Goal: Information Seeking & Learning: Learn about a topic

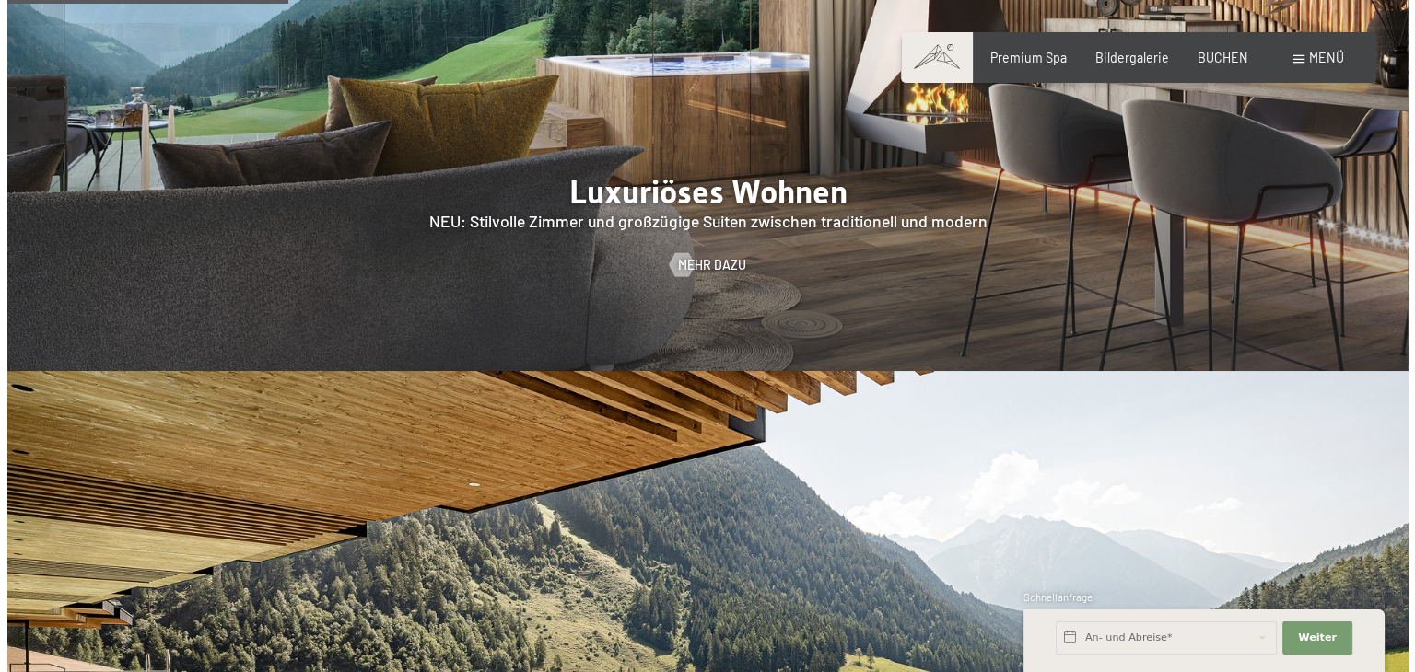
scroll to position [1750, 0]
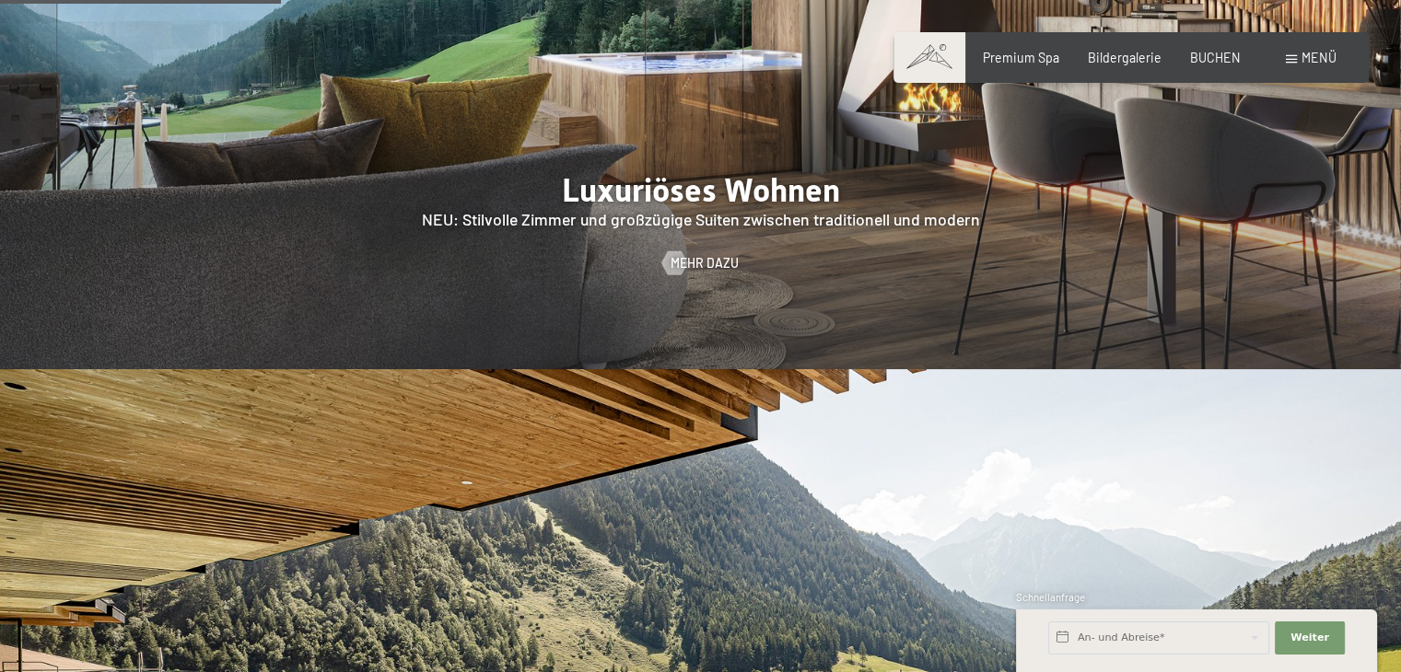
click at [1309, 55] on span "Menü" at bounding box center [1318, 58] width 35 height 16
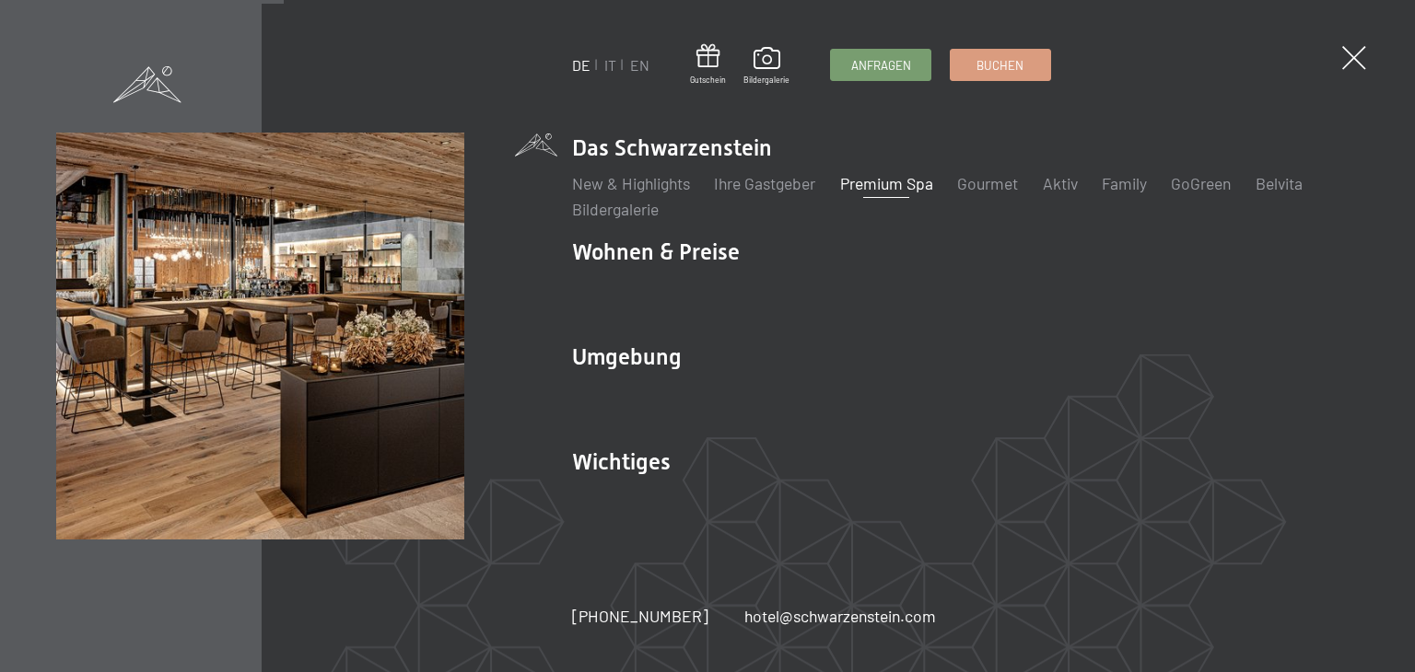
click at [897, 184] on link "Premium Spa" at bounding box center [886, 183] width 93 height 20
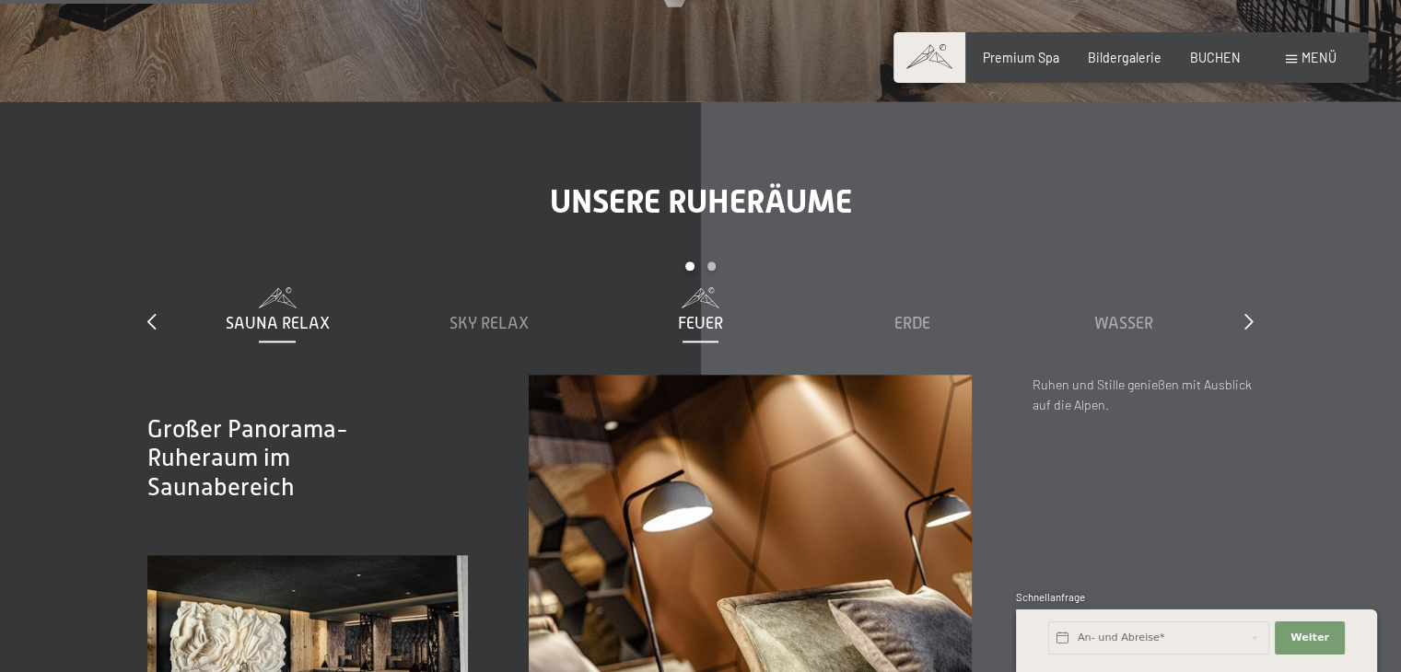
scroll to position [2118, 0]
click at [1133, 332] on span "Wasser" at bounding box center [1123, 322] width 59 height 18
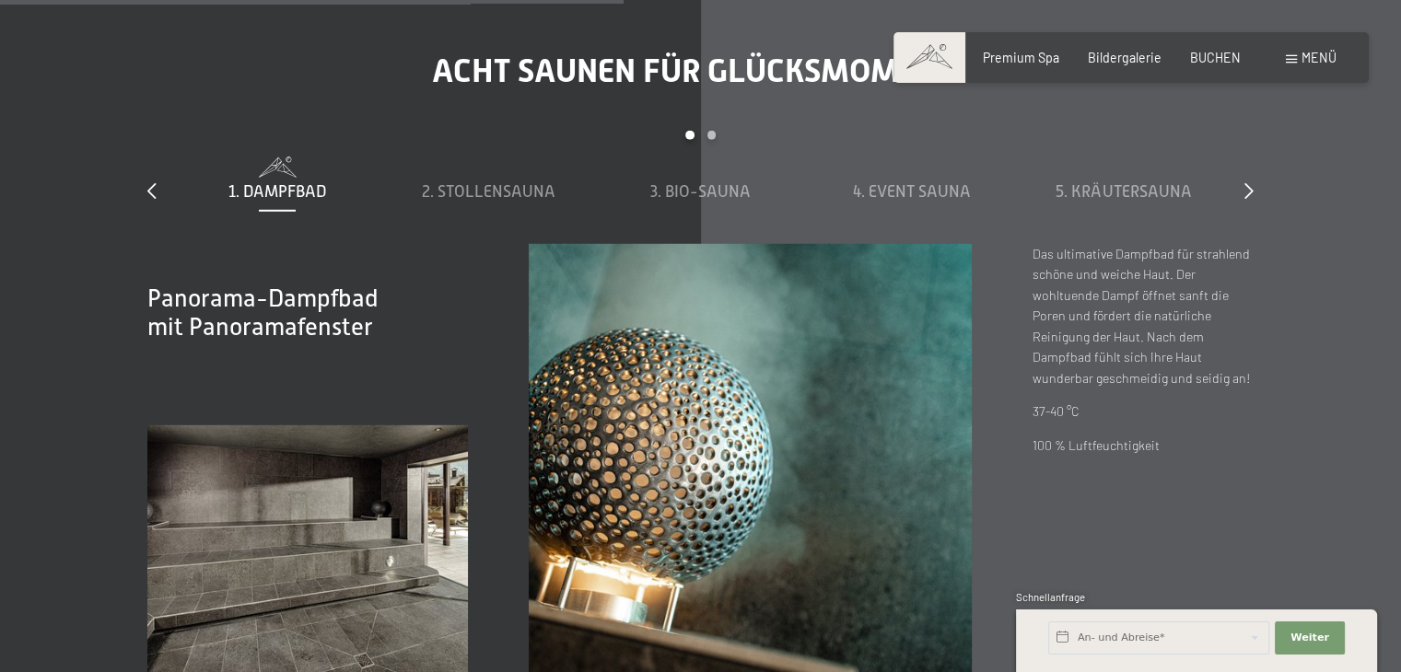
scroll to position [5250, 0]
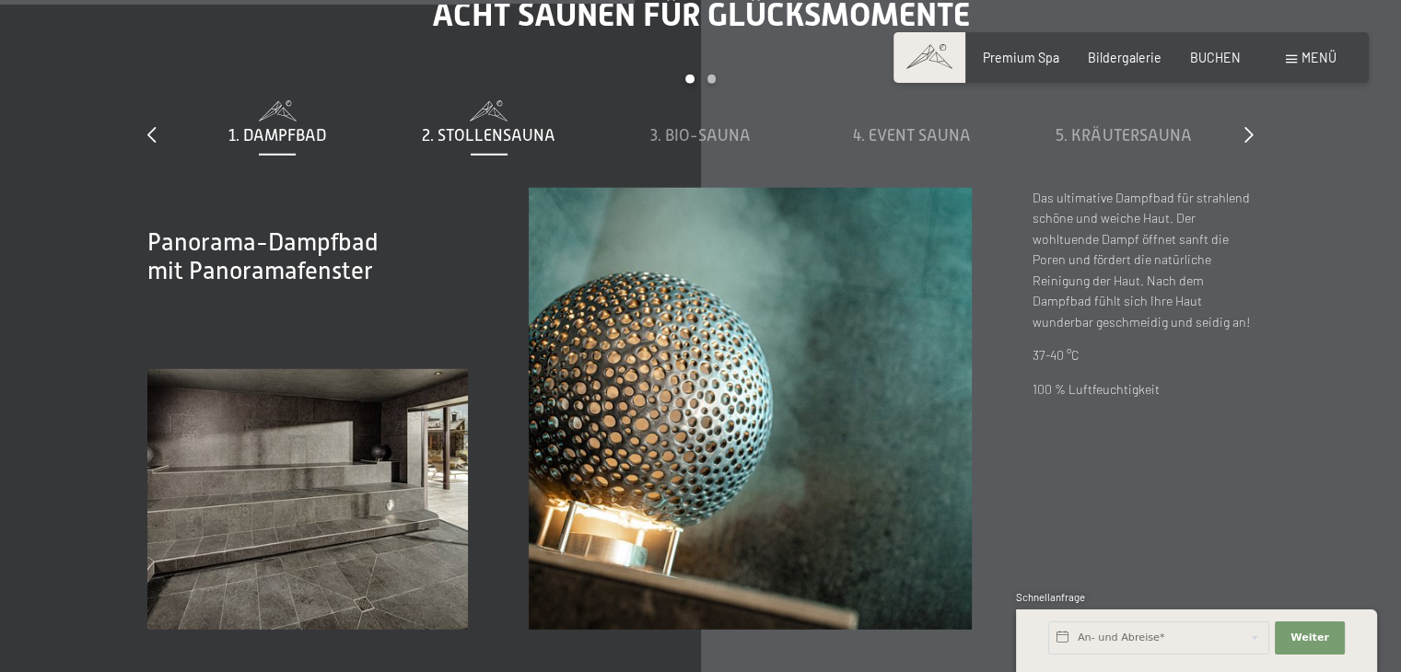
click at [481, 145] on span "2. Stollensauna" at bounding box center [489, 135] width 134 height 18
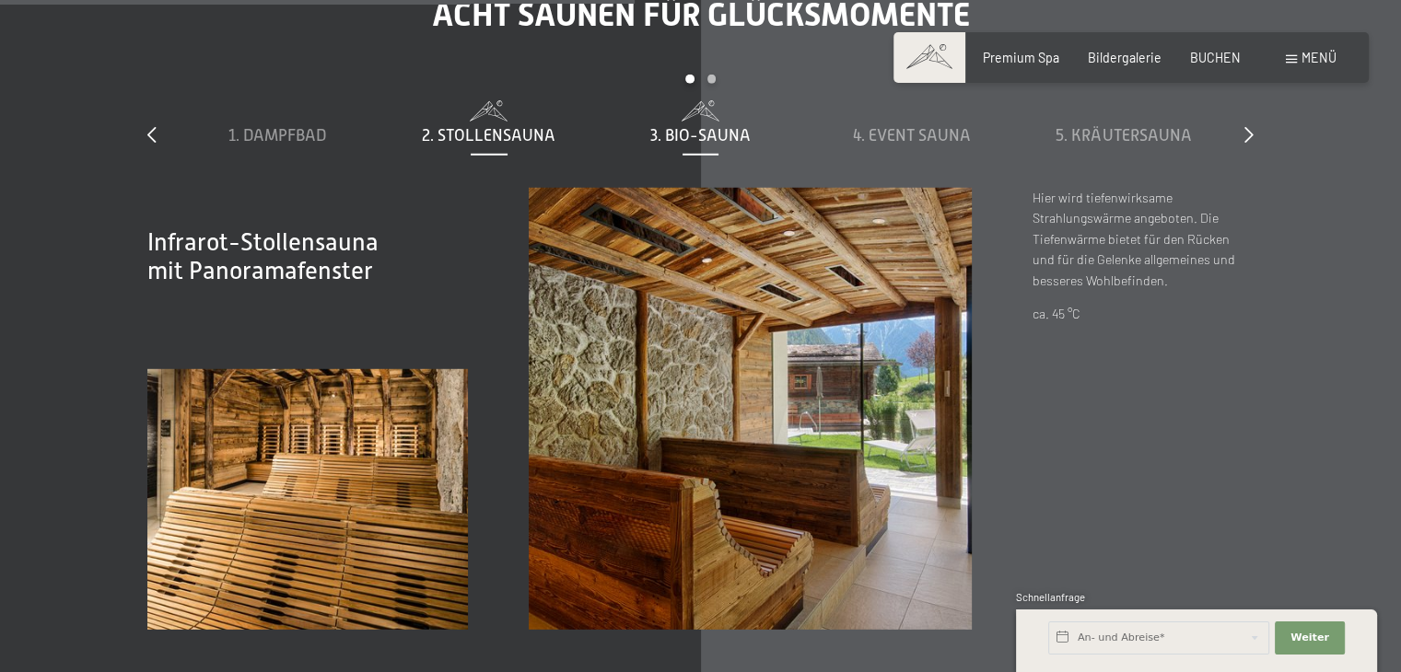
click at [722, 145] on span "3. Bio-Sauna" at bounding box center [700, 135] width 100 height 18
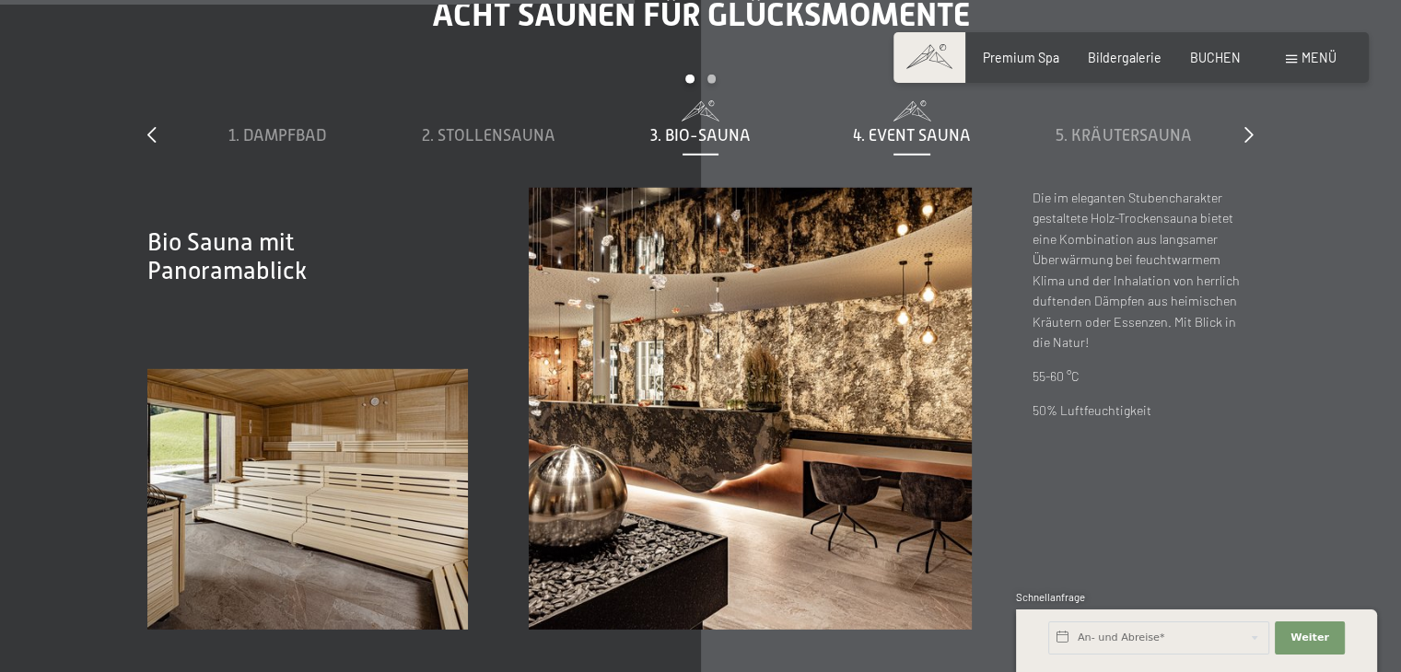
click at [921, 145] on span "4. Event Sauna" at bounding box center [912, 135] width 118 height 18
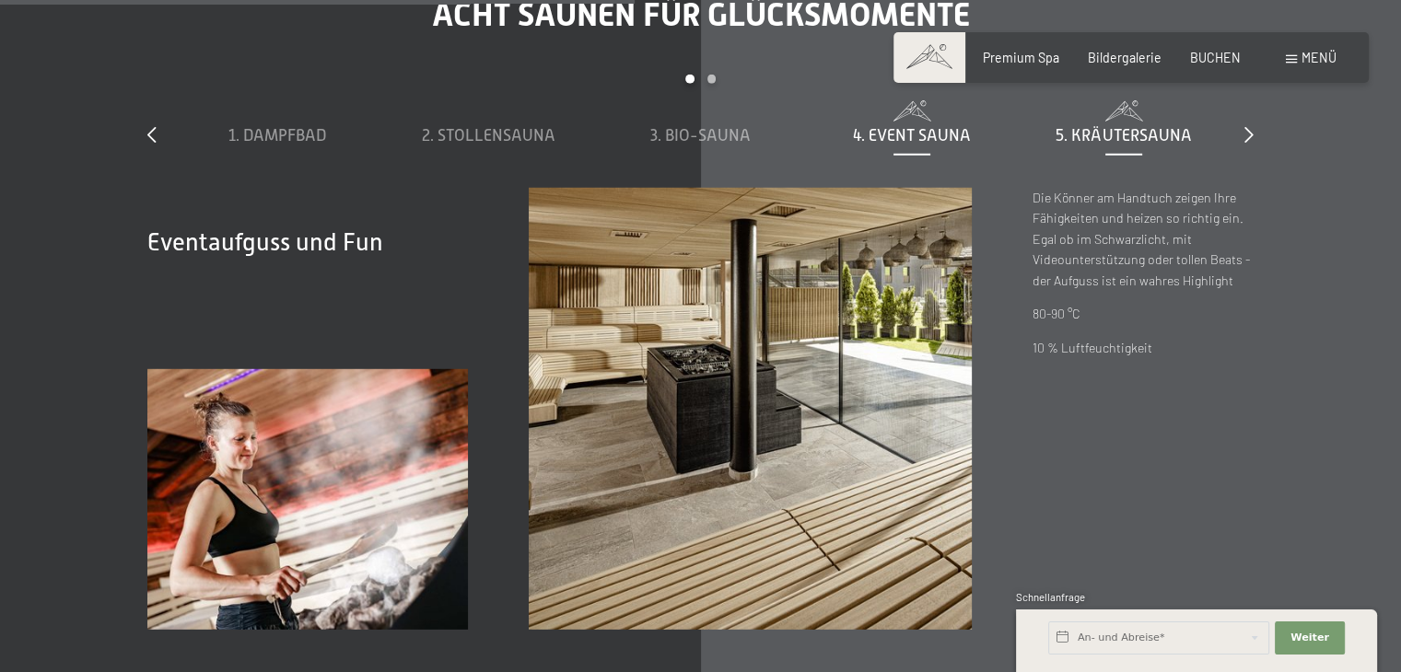
click at [1138, 145] on span "5. Kräutersauna" at bounding box center [1122, 135] width 135 height 18
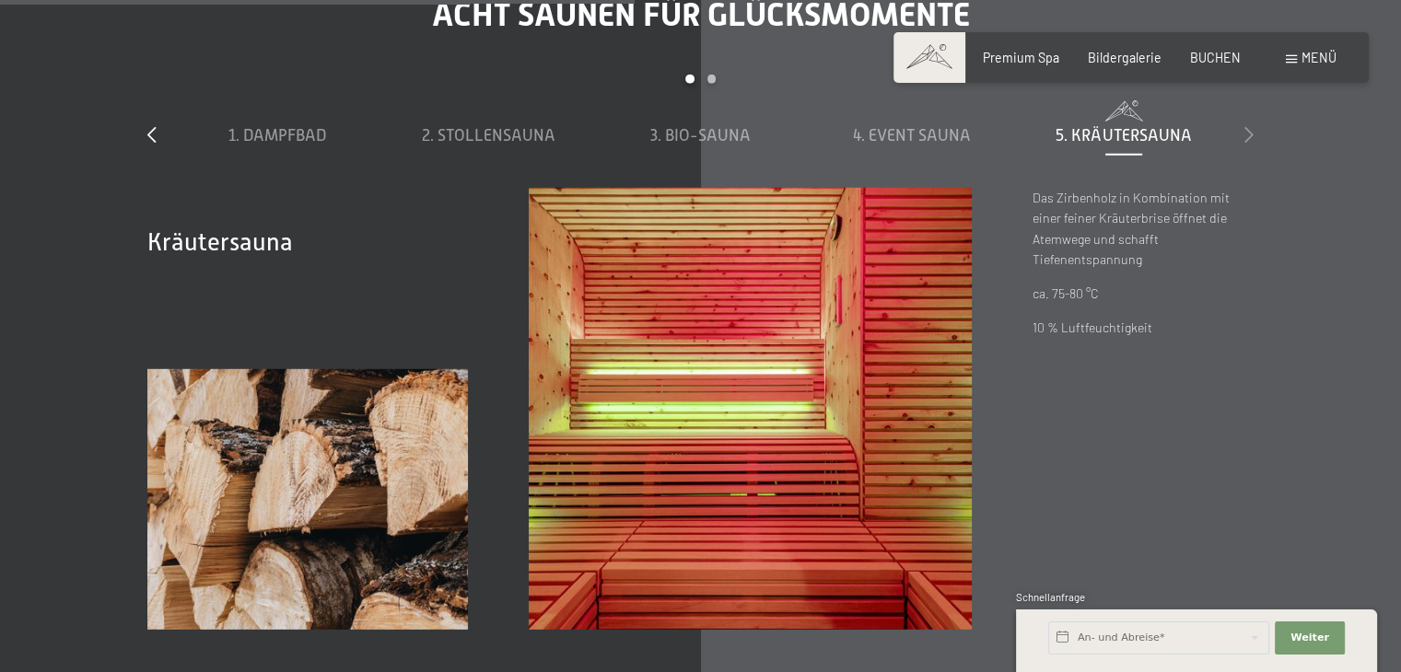
click at [1249, 143] on icon at bounding box center [1248, 134] width 9 height 17
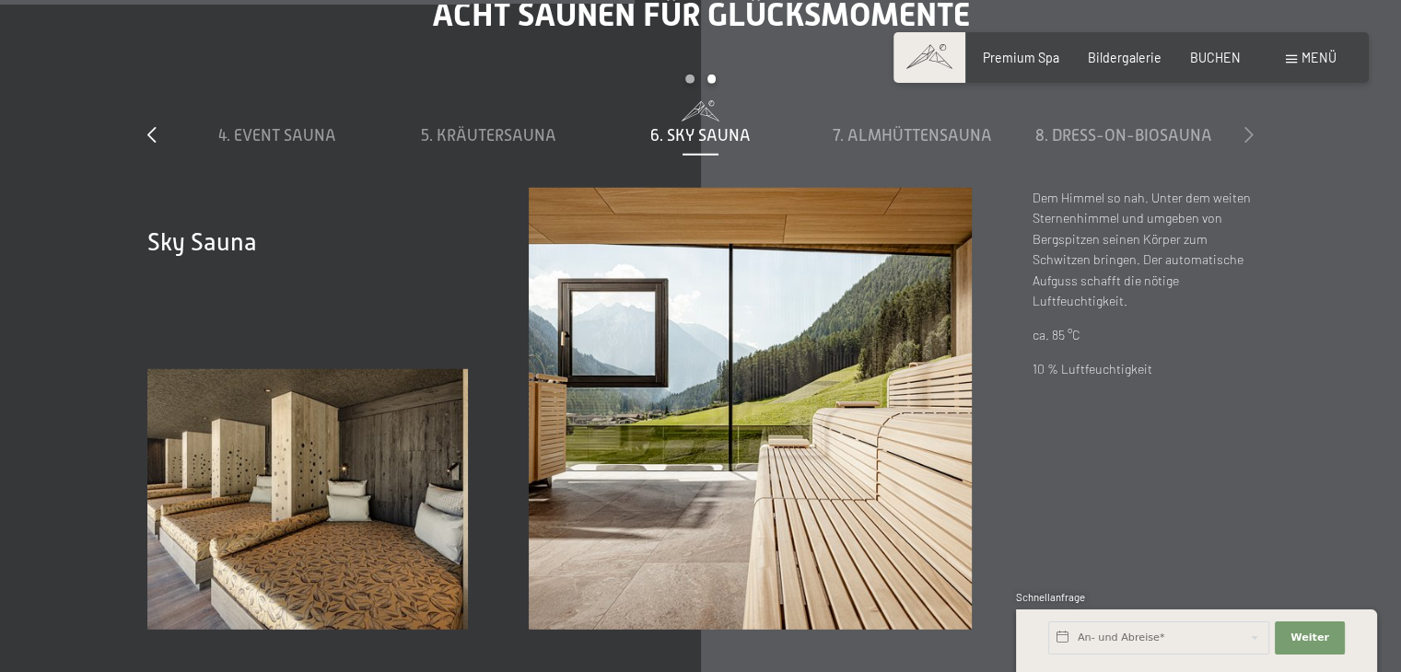
click at [1249, 143] on icon at bounding box center [1248, 134] width 9 height 17
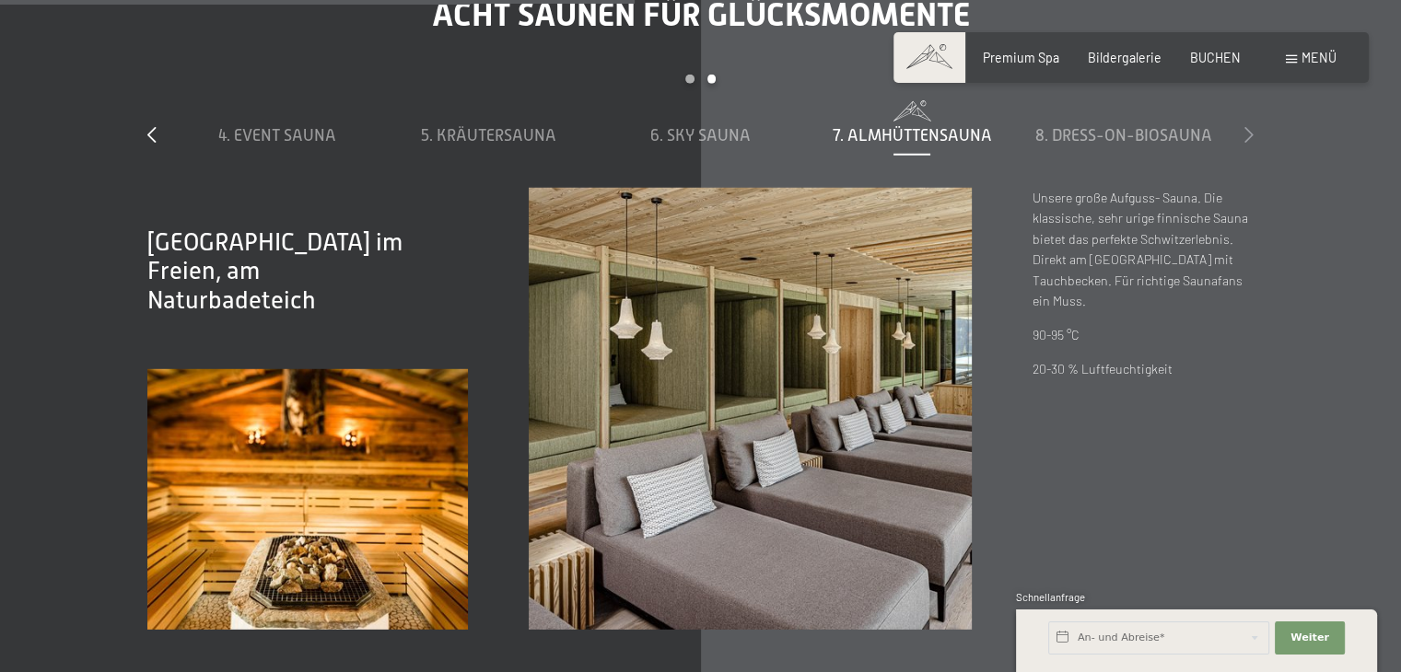
click at [1245, 143] on icon at bounding box center [1248, 134] width 9 height 17
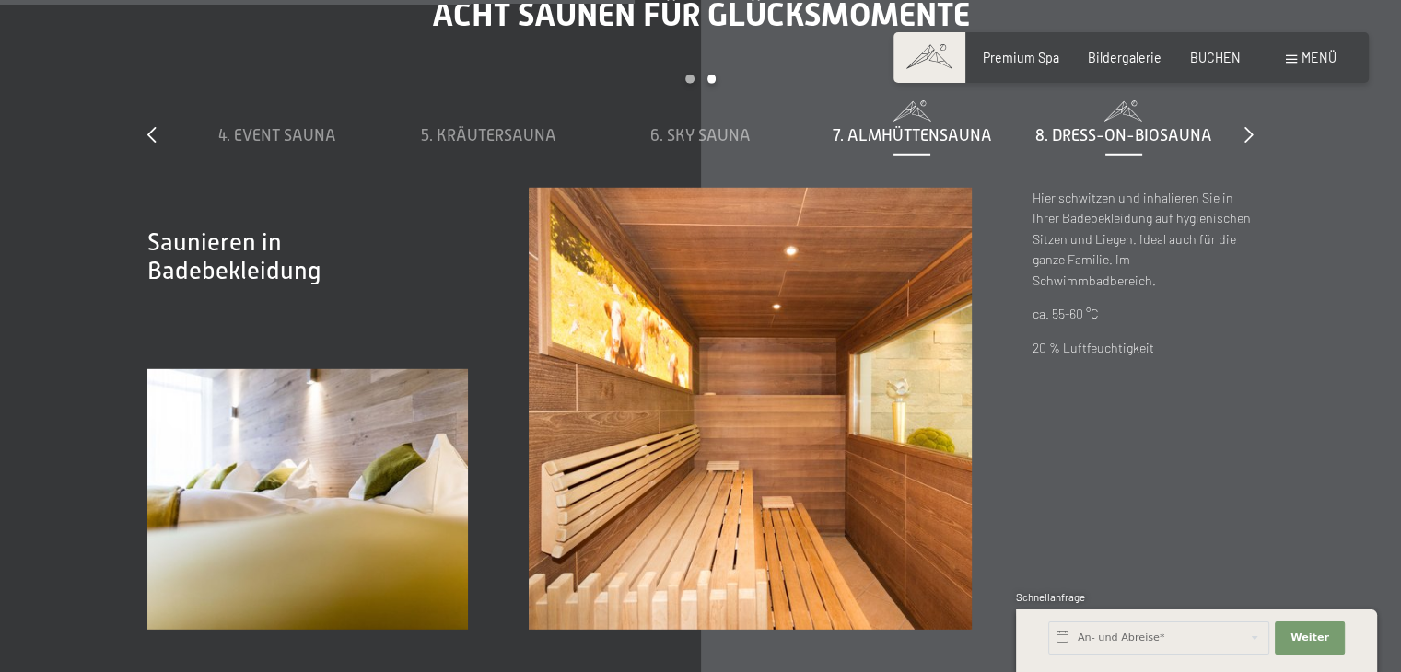
click at [906, 145] on span "7. Almhüttensauna" at bounding box center [912, 135] width 159 height 18
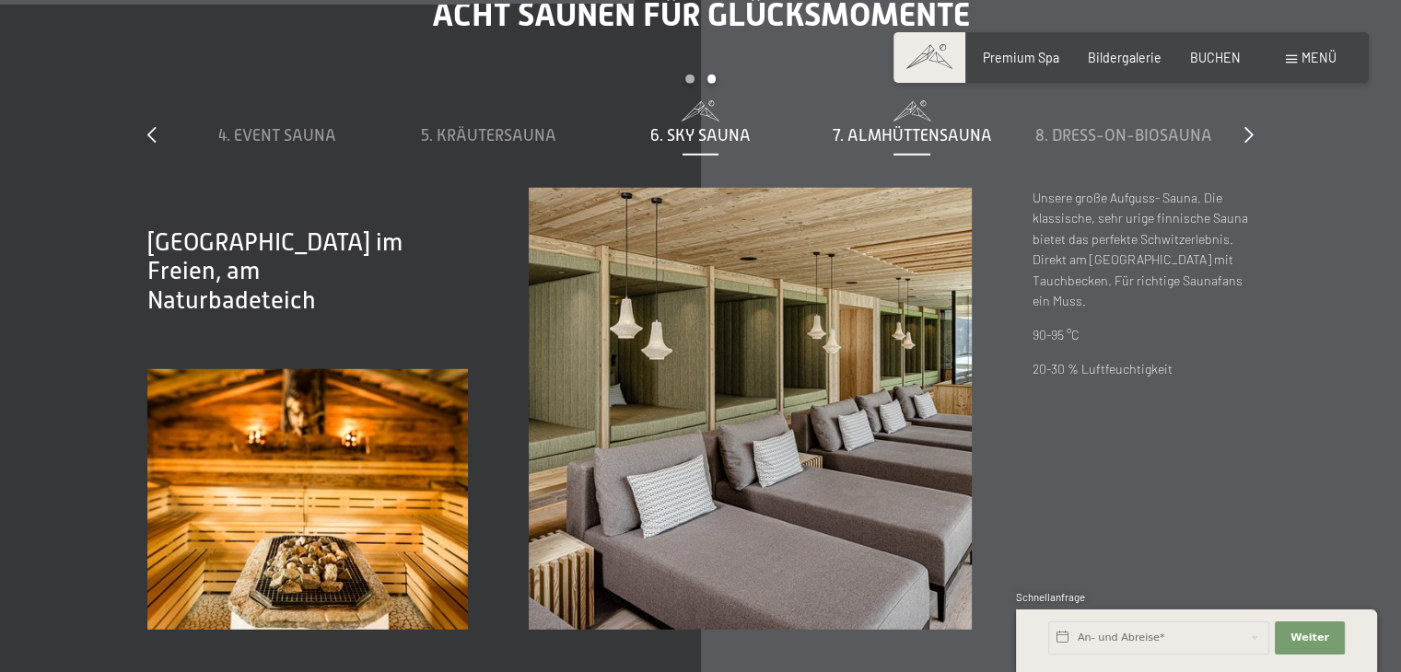
click at [711, 145] on span "6. Sky Sauna" at bounding box center [700, 135] width 100 height 18
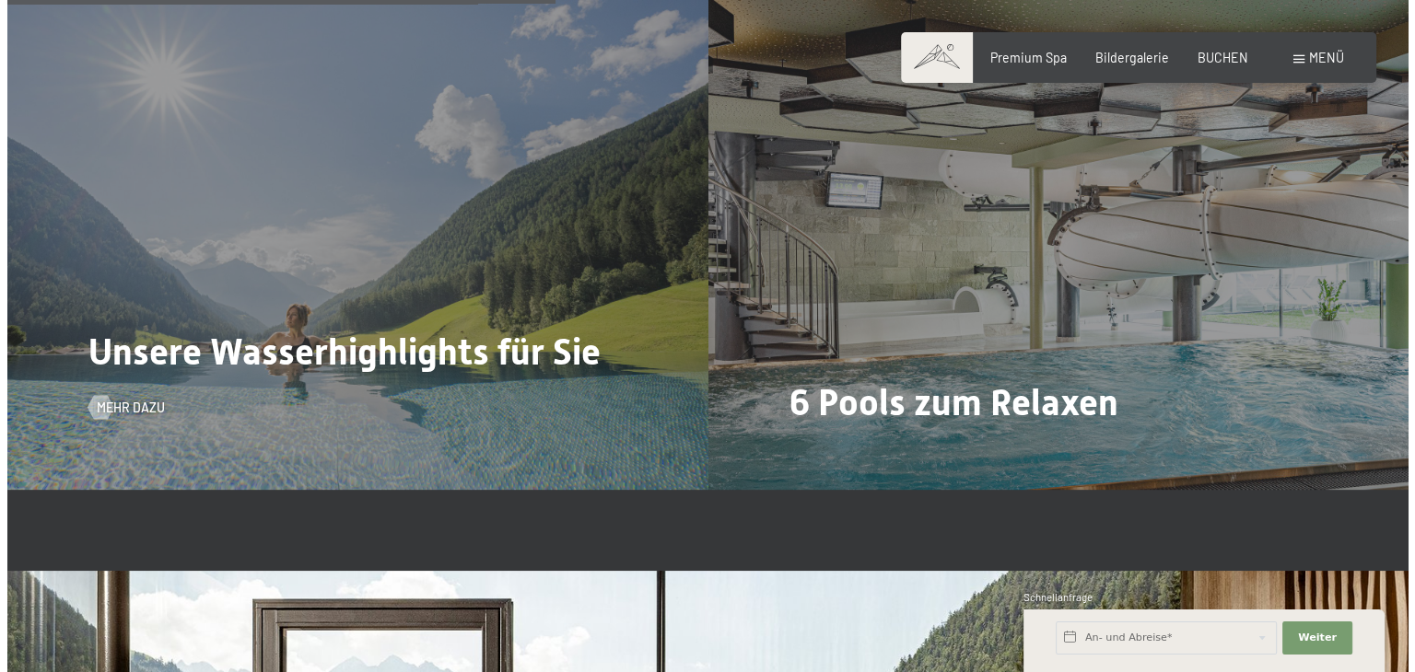
scroll to position [3868, 0]
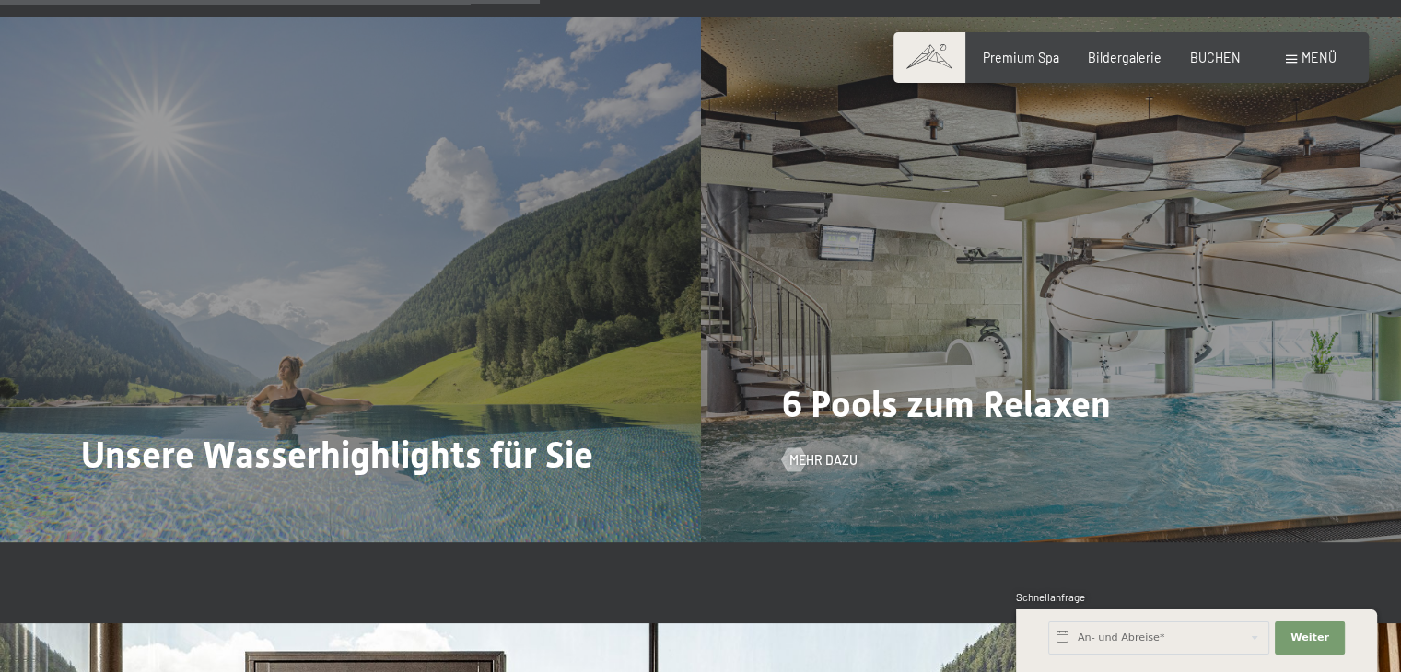
click at [845, 345] on div "6 Pools zum Relaxen Mehr dazu" at bounding box center [1051, 279] width 701 height 525
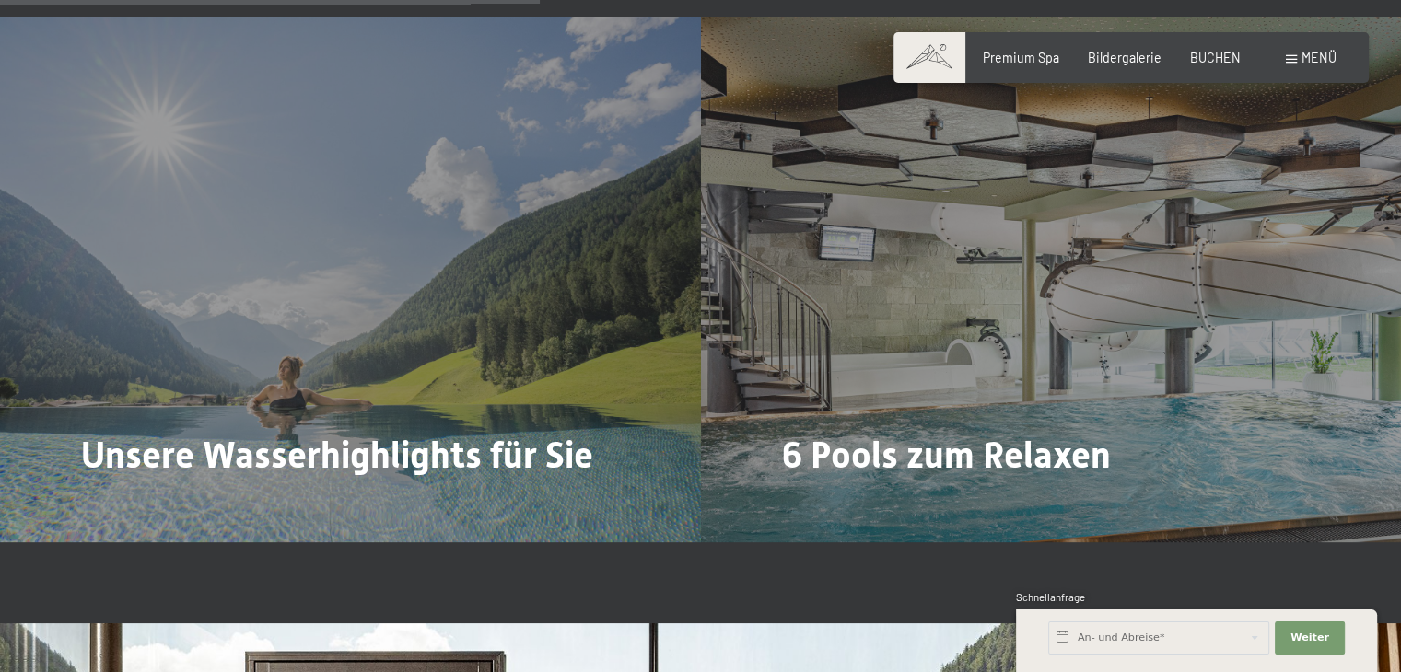
click at [815, 502] on span "Mehr dazu" at bounding box center [823, 511] width 68 height 18
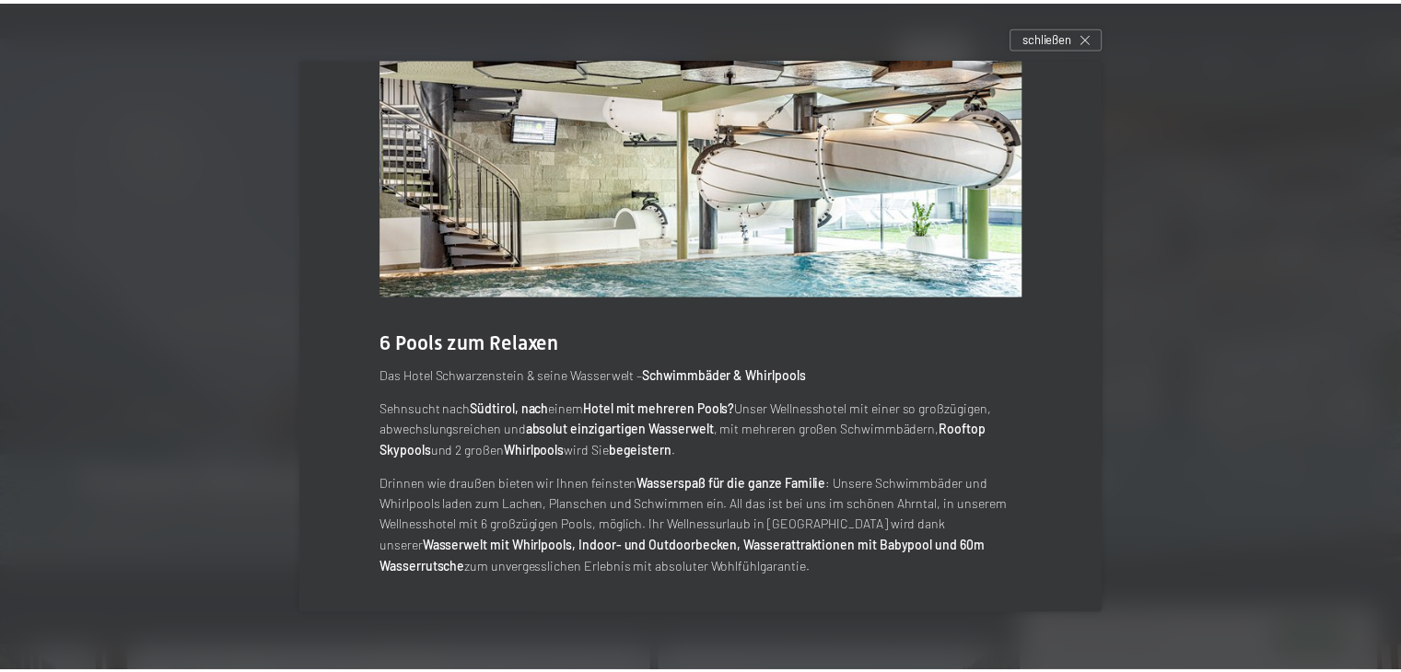
scroll to position [0, 0]
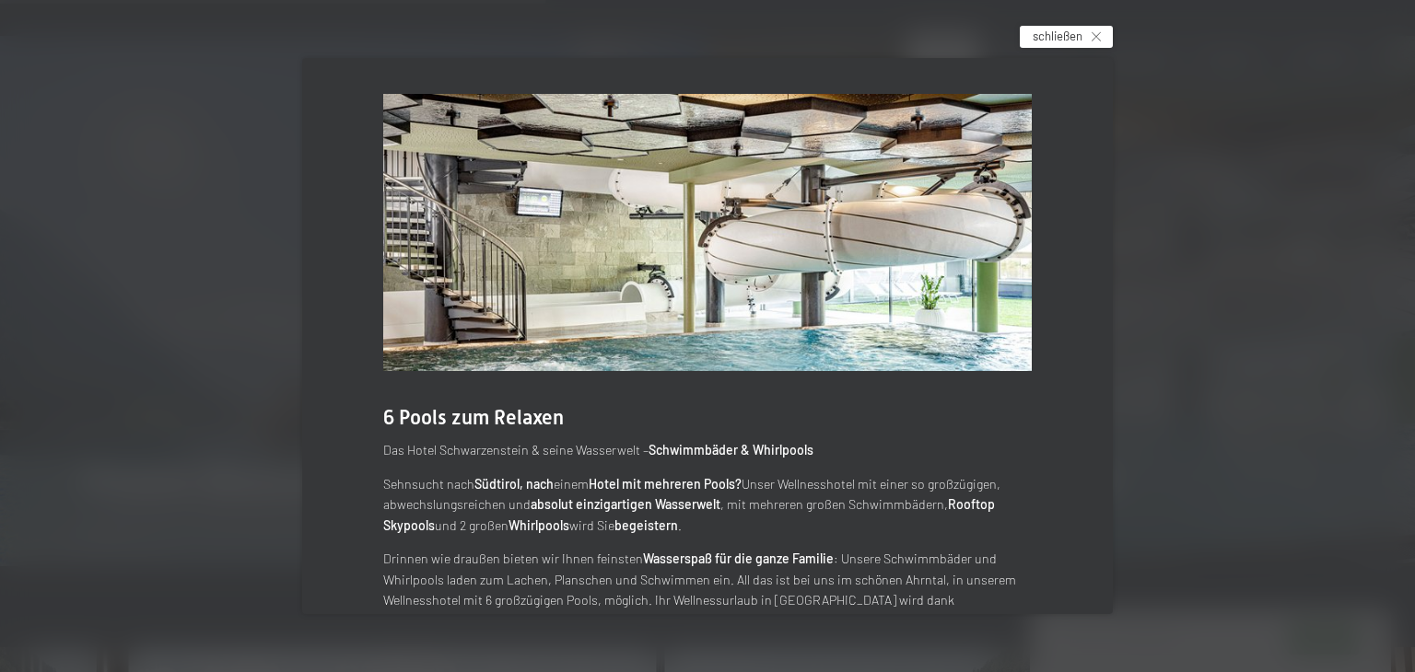
click at [1069, 38] on span "schließen" at bounding box center [1057, 36] width 50 height 17
